Goal: Task Accomplishment & Management: Use online tool/utility

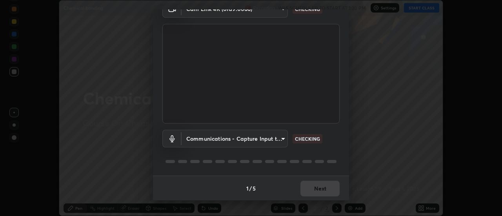
scroll to position [41, 0]
click at [218, 139] on body "Erase all Chemical bonding Recording WAS SCHEDULED TO START AT 1:20 PM Settings…" at bounding box center [251, 108] width 502 height 216
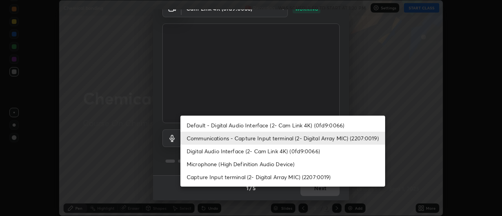
click at [208, 127] on li "Default - Digital Audio Interface (2- Cam Link 4K) (0fd9:0066)" at bounding box center [282, 125] width 205 height 13
type input "default"
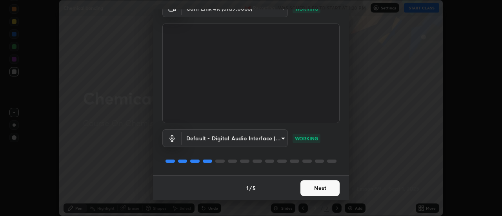
click at [306, 193] on button "Next" at bounding box center [319, 188] width 39 height 16
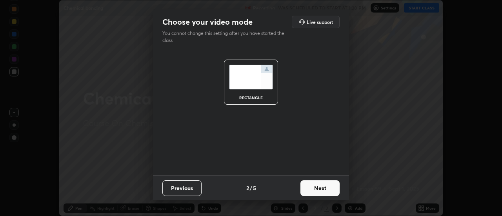
scroll to position [0, 0]
click at [312, 191] on button "Next" at bounding box center [319, 188] width 39 height 16
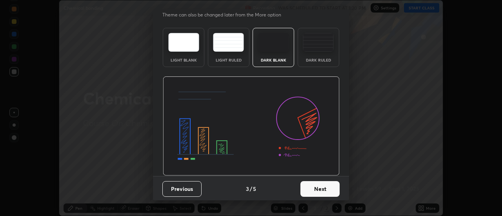
scroll to position [19, 0]
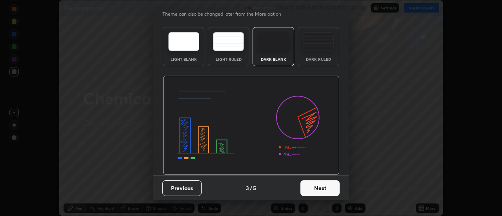
click at [310, 191] on button "Next" at bounding box center [319, 188] width 39 height 16
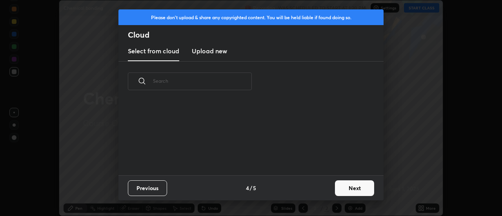
scroll to position [0, 0]
click at [330, 185] on div "Previous 4 / 5 Next" at bounding box center [250, 187] width 265 height 25
click at [340, 187] on button "Next" at bounding box center [354, 188] width 39 height 16
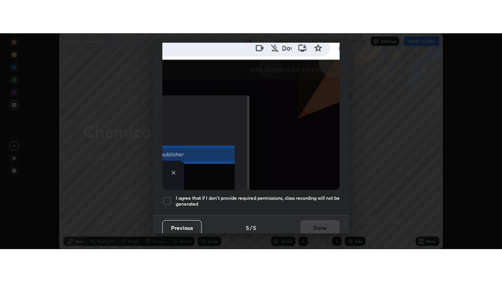
scroll to position [201, 0]
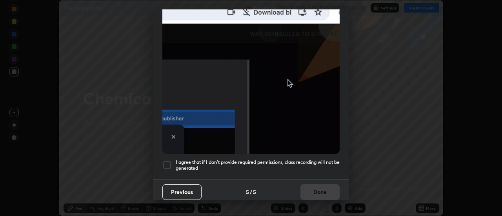
click at [167, 161] on div at bounding box center [166, 164] width 9 height 9
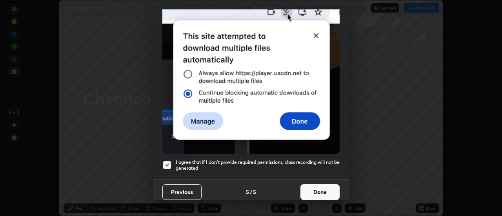
click at [310, 188] on button "Done" at bounding box center [319, 192] width 39 height 16
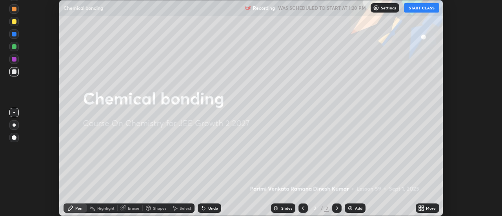
click at [427, 9] on button "START CLASS" at bounding box center [421, 7] width 35 height 9
click at [419, 210] on icon at bounding box center [421, 208] width 6 height 6
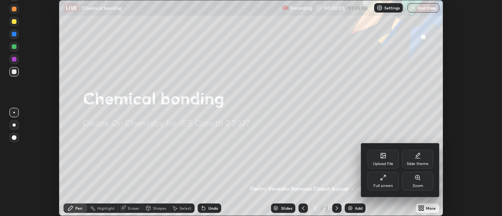
click at [389, 185] on div "Full screen" at bounding box center [383, 186] width 20 height 4
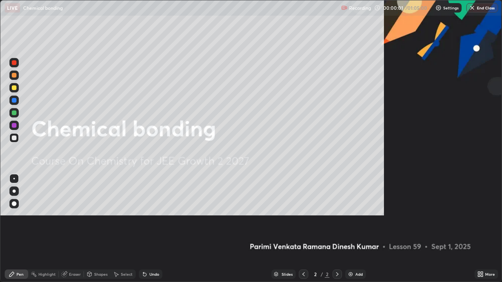
scroll to position [282, 502]
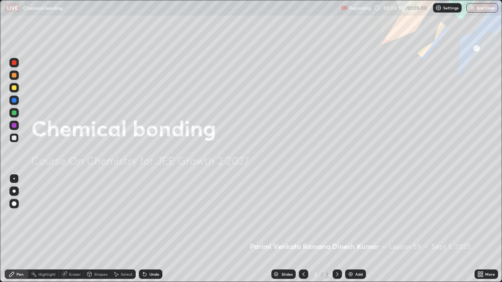
click at [348, 216] on img at bounding box center [350, 274] width 6 height 6
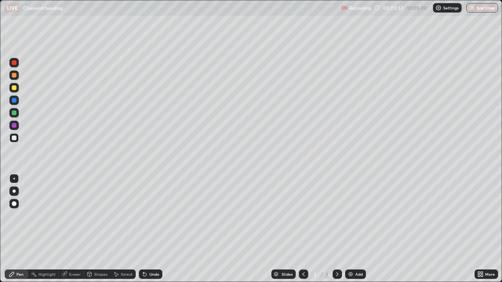
click at [17, 190] on div at bounding box center [13, 191] width 9 height 9
click at [18, 128] on div at bounding box center [13, 125] width 9 height 9
click at [18, 138] on div at bounding box center [13, 137] width 9 height 9
click at [98, 216] on div "Shapes" at bounding box center [97, 274] width 27 height 9
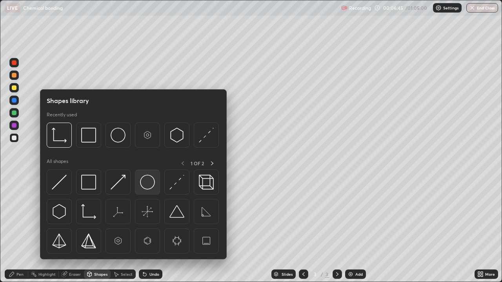
click at [139, 186] on div at bounding box center [147, 182] width 25 height 25
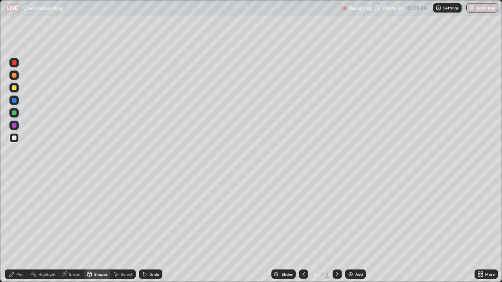
click at [104, 216] on div "Shapes" at bounding box center [100, 274] width 13 height 4
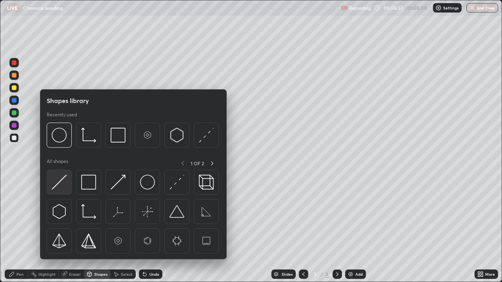
click at [65, 183] on img at bounding box center [59, 182] width 15 height 15
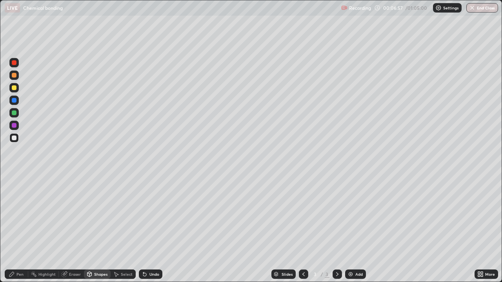
click at [25, 216] on div "Pen" at bounding box center [17, 274] width 24 height 9
click at [15, 126] on div at bounding box center [14, 125] width 5 height 5
click at [356, 216] on div "Add" at bounding box center [358, 274] width 7 height 4
click at [18, 99] on div at bounding box center [13, 100] width 9 height 9
click at [18, 89] on div at bounding box center [13, 87] width 9 height 9
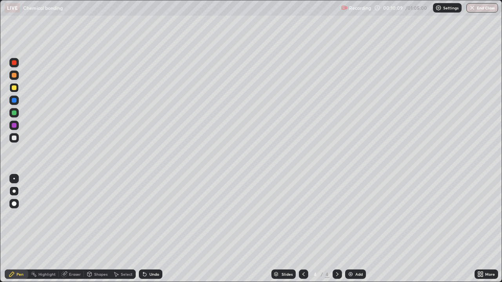
click at [102, 216] on div "Shapes" at bounding box center [100, 274] width 13 height 4
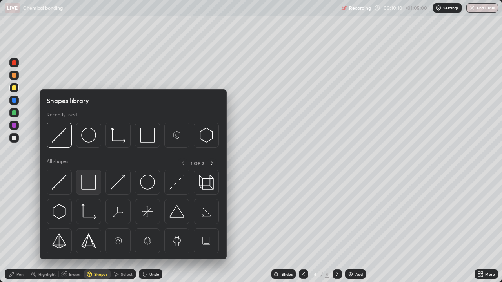
click at [92, 191] on div at bounding box center [88, 182] width 25 height 25
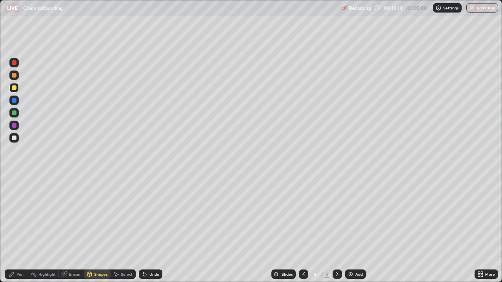
click at [27, 216] on div "Pen" at bounding box center [17, 274] width 24 height 9
click at [13, 138] on div at bounding box center [14, 138] width 5 height 5
click at [15, 112] on div at bounding box center [14, 113] width 5 height 5
click at [14, 191] on div at bounding box center [14, 191] width 3 height 3
click at [13, 138] on div at bounding box center [14, 138] width 5 height 5
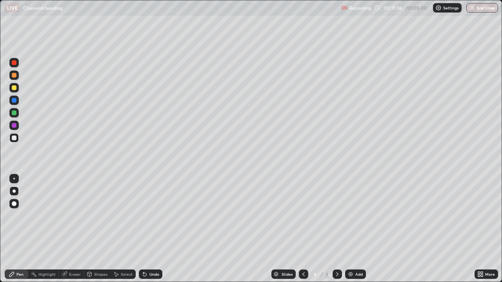
click at [18, 129] on div at bounding box center [13, 125] width 9 height 9
click at [14, 138] on div at bounding box center [14, 138] width 5 height 5
click at [167, 216] on div "Slides 4 / 4 Add" at bounding box center [318, 275] width 312 height 16
click at [160, 216] on div "Undo" at bounding box center [151, 274] width 24 height 9
click at [158, 216] on div "Undo" at bounding box center [149, 275] width 27 height 16
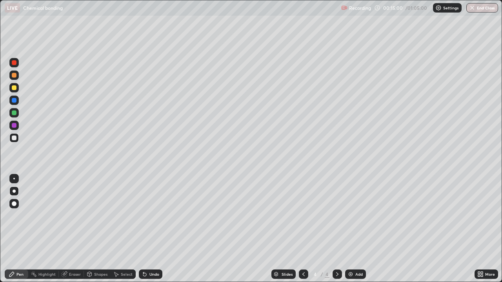
click at [80, 216] on div "Eraser" at bounding box center [71, 274] width 25 height 9
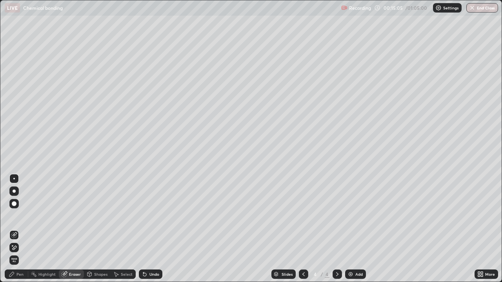
click at [24, 216] on div "Pen" at bounding box center [17, 274] width 24 height 9
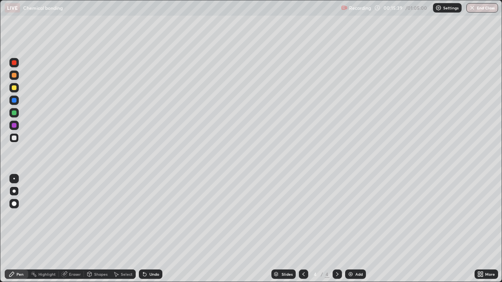
click at [11, 116] on div at bounding box center [13, 112] width 9 height 9
click at [359, 216] on div "Add" at bounding box center [358, 274] width 7 height 4
click at [18, 89] on div at bounding box center [13, 87] width 9 height 9
click at [16, 103] on div at bounding box center [13, 100] width 9 height 9
click at [18, 139] on div at bounding box center [13, 137] width 9 height 9
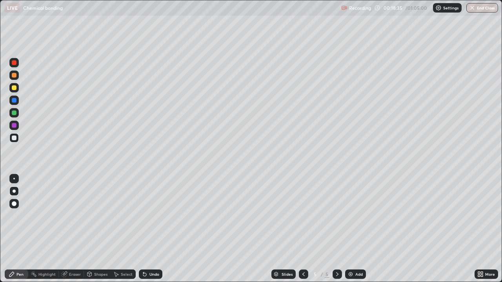
click at [15, 88] on div at bounding box center [14, 87] width 5 height 5
click at [352, 216] on img at bounding box center [350, 274] width 6 height 6
click at [15, 92] on div at bounding box center [13, 87] width 9 height 9
click at [15, 102] on div at bounding box center [14, 100] width 5 height 5
click at [15, 138] on div at bounding box center [14, 138] width 5 height 5
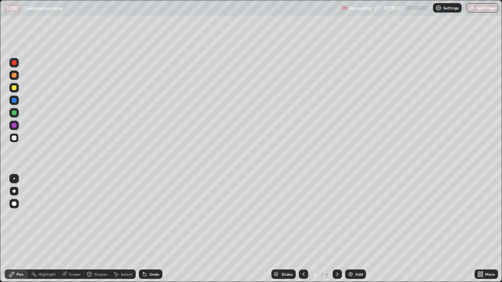
click at [16, 89] on div at bounding box center [14, 87] width 5 height 5
click at [77, 216] on div "Eraser" at bounding box center [75, 274] width 12 height 4
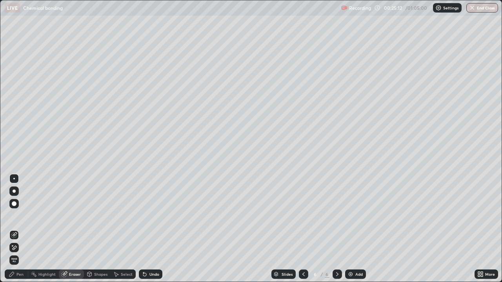
click at [25, 216] on div "Pen" at bounding box center [17, 274] width 24 height 9
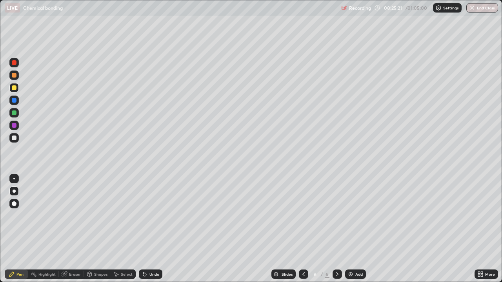
click at [17, 114] on div at bounding box center [13, 112] width 9 height 9
click at [95, 216] on div "Shapes" at bounding box center [100, 274] width 13 height 4
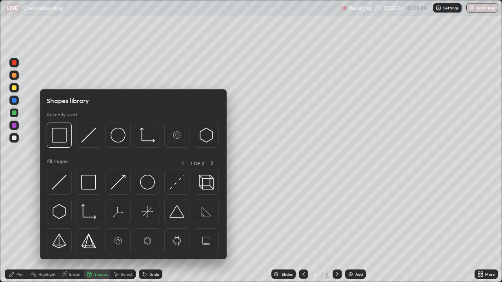
click at [73, 216] on div "Eraser" at bounding box center [75, 274] width 12 height 4
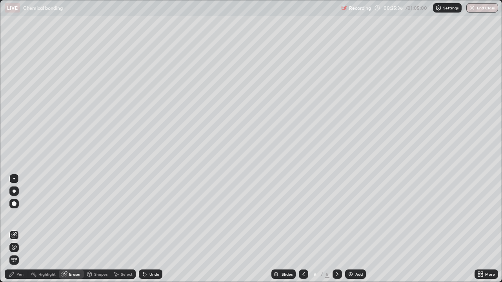
click at [27, 216] on div "Pen" at bounding box center [17, 274] width 24 height 9
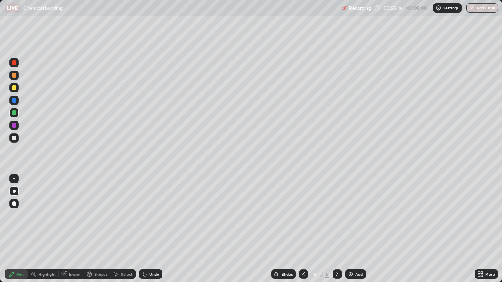
click at [77, 216] on div "Eraser" at bounding box center [75, 274] width 12 height 4
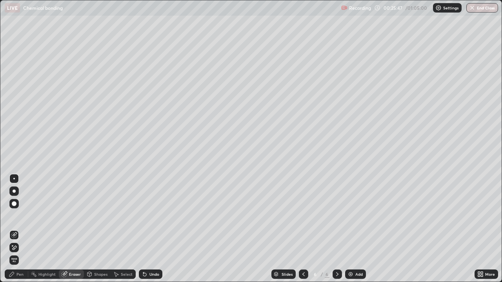
click at [26, 216] on div "Pen" at bounding box center [17, 274] width 24 height 9
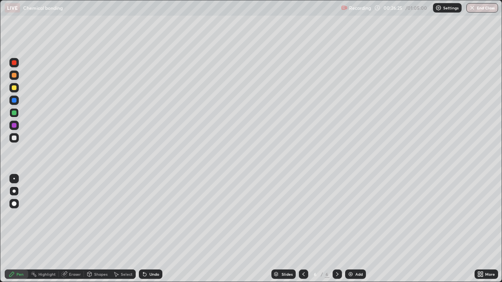
click at [138, 216] on div "Undo" at bounding box center [149, 275] width 27 height 16
click at [73, 216] on div "Eraser" at bounding box center [75, 274] width 12 height 4
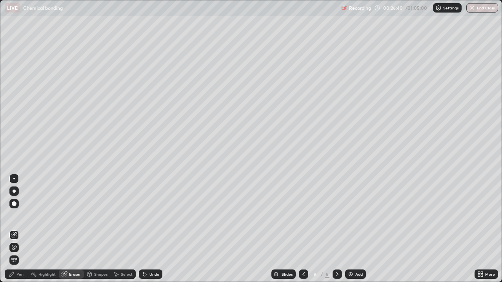
click at [27, 216] on div "Pen" at bounding box center [17, 274] width 24 height 9
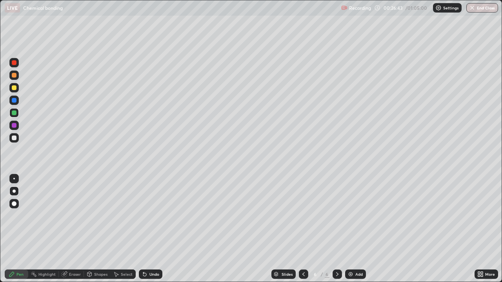
click at [149, 216] on div "Undo" at bounding box center [151, 274] width 24 height 9
click at [173, 216] on div "Slides 6 / 6 Add" at bounding box center [318, 275] width 312 height 16
click at [354, 216] on div "Add" at bounding box center [355, 274] width 21 height 9
click at [355, 216] on div "Add" at bounding box center [355, 274] width 21 height 9
click at [299, 216] on div at bounding box center [303, 274] width 9 height 9
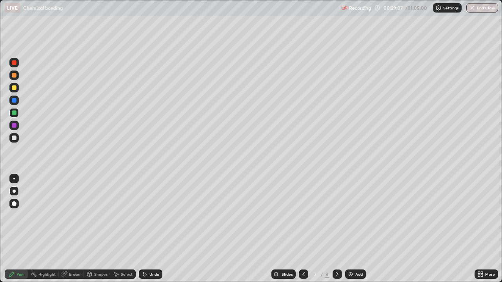
click at [299, 216] on div at bounding box center [303, 274] width 9 height 9
click at [332, 216] on div at bounding box center [336, 275] width 9 height 16
click at [305, 216] on icon at bounding box center [303, 274] width 6 height 6
click at [337, 216] on icon at bounding box center [337, 274] width 6 height 6
click at [14, 125] on div at bounding box center [14, 125] width 5 height 5
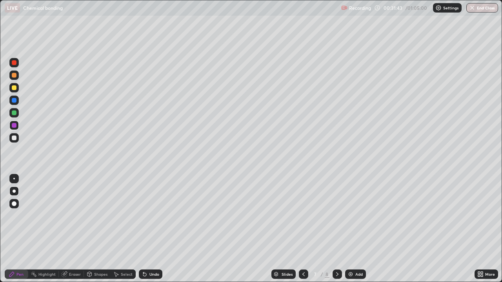
click at [14, 191] on div at bounding box center [14, 191] width 3 height 3
click at [15, 142] on div at bounding box center [13, 137] width 9 height 9
click at [18, 113] on div at bounding box center [13, 112] width 9 height 9
click at [148, 216] on div "Undo" at bounding box center [151, 274] width 24 height 9
click at [15, 113] on div at bounding box center [14, 113] width 5 height 5
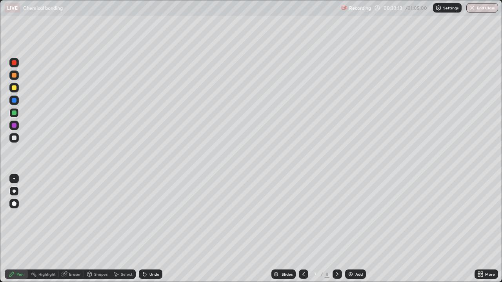
click at [16, 126] on div at bounding box center [14, 125] width 5 height 5
click at [303, 216] on icon at bounding box center [303, 274] width 2 height 4
click at [336, 216] on icon at bounding box center [337, 274] width 2 height 4
click at [16, 141] on div at bounding box center [13, 137] width 9 height 9
click at [16, 129] on div at bounding box center [13, 125] width 9 height 9
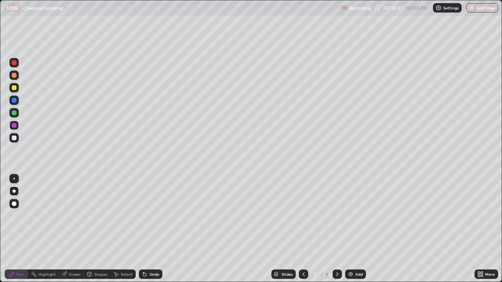
click at [161, 216] on div "Undo" at bounding box center [151, 274] width 24 height 9
click at [16, 141] on div at bounding box center [13, 137] width 9 height 9
click at [160, 216] on div "Undo" at bounding box center [151, 274] width 24 height 9
click at [154, 216] on div "Undo" at bounding box center [154, 274] width 10 height 4
click at [333, 216] on div at bounding box center [336, 274] width 9 height 9
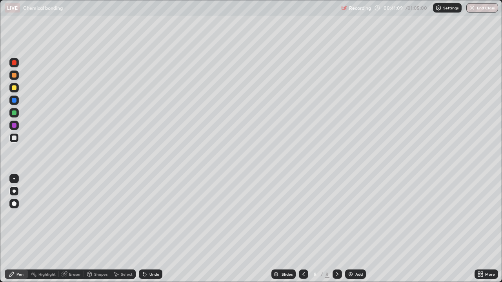
click at [15, 88] on div at bounding box center [14, 87] width 5 height 5
click at [149, 216] on div "Undo" at bounding box center [151, 274] width 24 height 9
click at [18, 101] on div at bounding box center [13, 100] width 9 height 9
click at [150, 216] on div "Undo" at bounding box center [154, 274] width 10 height 4
click at [149, 216] on div "Undo" at bounding box center [151, 274] width 24 height 9
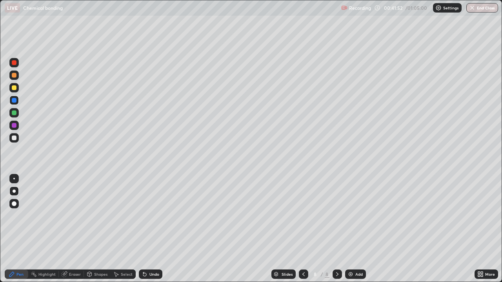
click at [146, 216] on icon at bounding box center [145, 274] width 6 height 6
click at [13, 117] on div at bounding box center [13, 112] width 9 height 9
click at [302, 216] on icon at bounding box center [303, 274] width 6 height 6
click at [299, 216] on div at bounding box center [303, 274] width 9 height 9
click at [339, 216] on div at bounding box center [336, 274] width 9 height 9
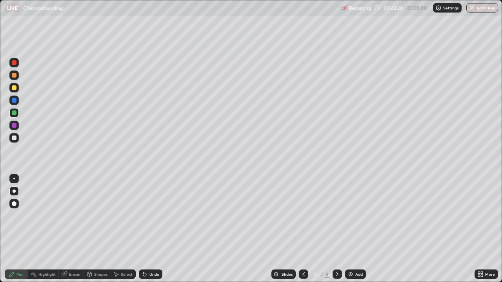
click at [336, 216] on icon at bounding box center [337, 274] width 6 height 6
click at [18, 140] on div at bounding box center [13, 137] width 9 height 9
click at [156, 216] on div "Undo" at bounding box center [154, 274] width 10 height 4
click at [155, 216] on div "Undo" at bounding box center [154, 274] width 10 height 4
click at [154, 216] on div "Undo" at bounding box center [154, 274] width 10 height 4
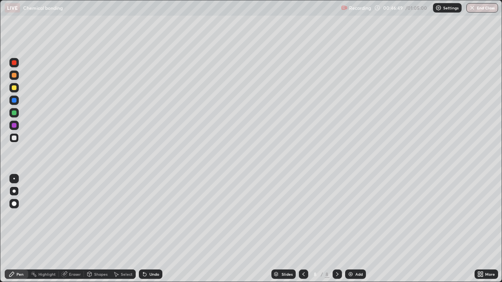
click at [160, 216] on div "Undo" at bounding box center [151, 274] width 24 height 9
click at [161, 216] on div "Undo" at bounding box center [151, 274] width 24 height 9
click at [154, 216] on div "Undo" at bounding box center [154, 274] width 10 height 4
click at [153, 216] on div "Undo" at bounding box center [154, 274] width 10 height 4
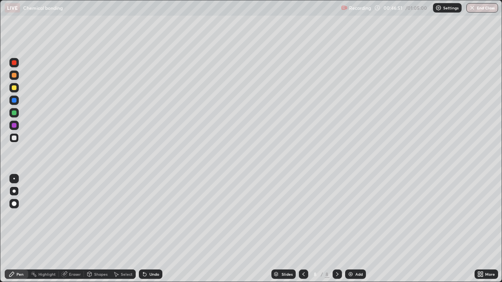
click at [153, 216] on div "Undo" at bounding box center [154, 274] width 10 height 4
click at [154, 216] on div "Undo" at bounding box center [154, 274] width 10 height 4
click at [156, 216] on div "Undo" at bounding box center [154, 274] width 10 height 4
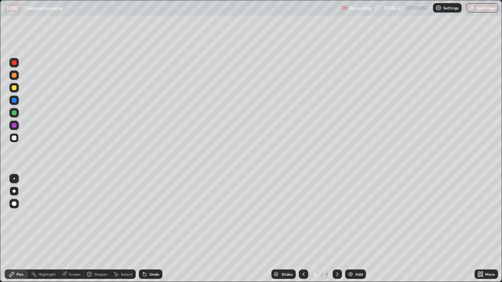
click at [158, 216] on div "Undo" at bounding box center [154, 274] width 10 height 4
click at [158, 216] on div "Undo" at bounding box center [151, 274] width 24 height 9
click at [356, 216] on div "Add" at bounding box center [358, 274] width 7 height 4
click at [15, 88] on div at bounding box center [14, 87] width 5 height 5
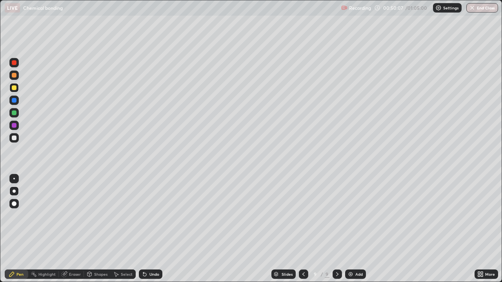
click at [16, 138] on div at bounding box center [14, 138] width 5 height 5
click at [15, 87] on div at bounding box center [14, 87] width 5 height 5
click at [15, 141] on div at bounding box center [13, 137] width 9 height 9
click at [76, 216] on div "Eraser" at bounding box center [75, 274] width 12 height 4
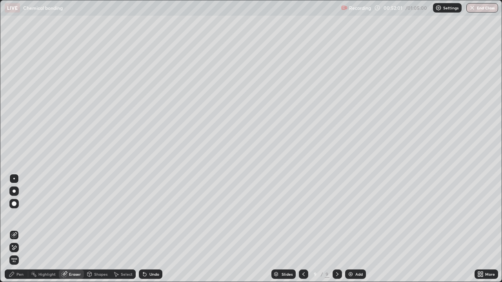
click at [26, 216] on div "Pen" at bounding box center [17, 274] width 24 height 9
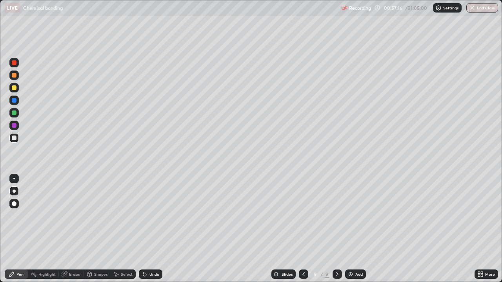
click at [353, 216] on div "Add" at bounding box center [355, 274] width 21 height 9
click at [18, 111] on div at bounding box center [13, 112] width 9 height 9
click at [15, 138] on div at bounding box center [14, 138] width 5 height 5
click at [18, 142] on div at bounding box center [13, 138] width 9 height 13
click at [159, 216] on div "Undo" at bounding box center [151, 274] width 24 height 9
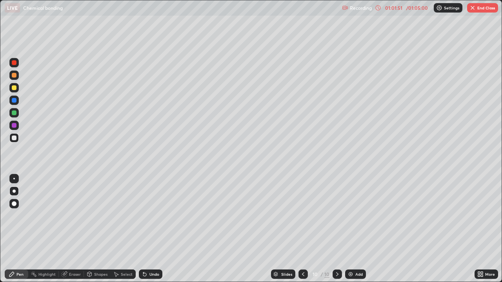
click at [159, 216] on div "Undo" at bounding box center [151, 274] width 24 height 9
click at [160, 216] on div "Undo" at bounding box center [151, 274] width 24 height 9
click at [359, 216] on div "Add" at bounding box center [358, 274] width 7 height 4
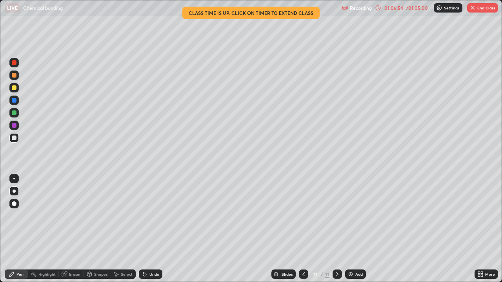
click at [16, 129] on div at bounding box center [13, 125] width 9 height 9
click at [353, 216] on img at bounding box center [350, 274] width 6 height 6
click at [473, 11] on button "End Class" at bounding box center [482, 7] width 31 height 9
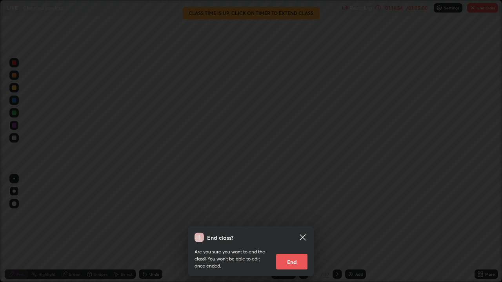
click at [302, 216] on button "End" at bounding box center [291, 262] width 31 height 16
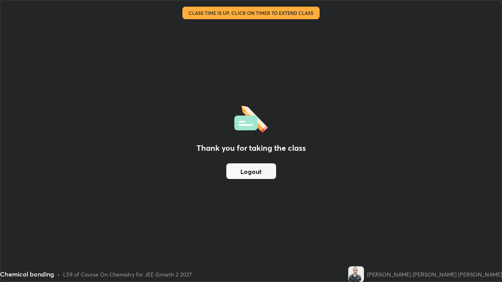
click at [257, 175] on button "Logout" at bounding box center [251, 171] width 50 height 16
click at [254, 174] on button "Logout" at bounding box center [251, 171] width 50 height 16
